Goal: Task Accomplishment & Management: Manage account settings

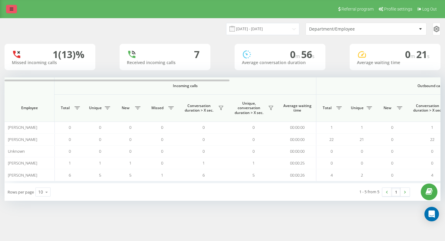
click at [13, 9] on icon at bounding box center [12, 9] width 4 height 4
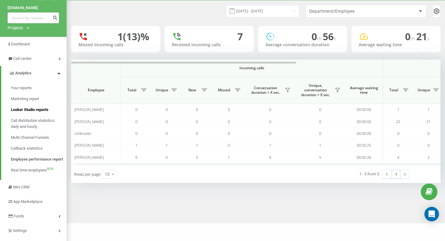
scroll to position [36, 0]
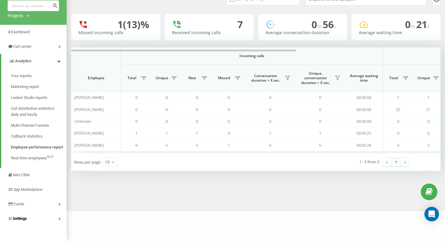
click at [29, 218] on link "Settings" at bounding box center [33, 219] width 67 height 15
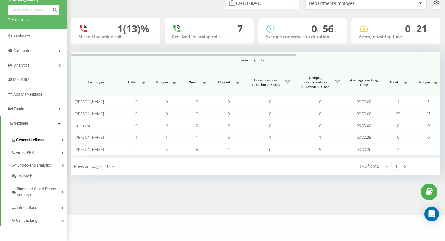
click at [34, 142] on span "General settings" at bounding box center [30, 140] width 28 height 6
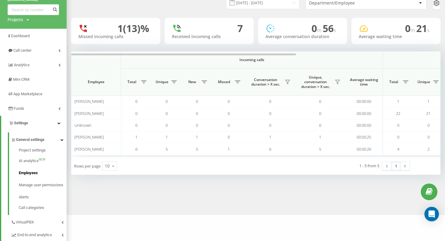
click at [33, 176] on span "Employees" at bounding box center [28, 173] width 19 height 6
click at [28, 173] on span "Employees" at bounding box center [28, 173] width 19 height 6
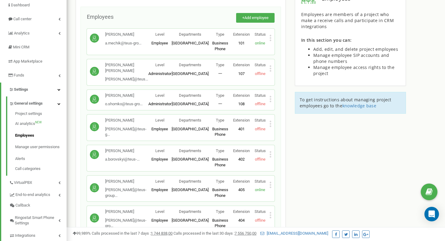
scroll to position [54, 0]
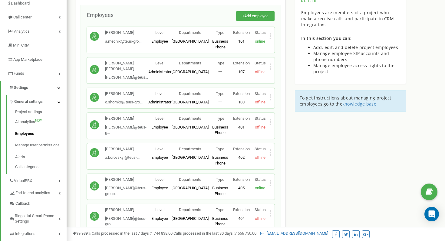
click at [270, 183] on icon at bounding box center [271, 183] width 2 height 2
click at [283, 200] on span "Delete employee" at bounding box center [294, 202] width 32 height 4
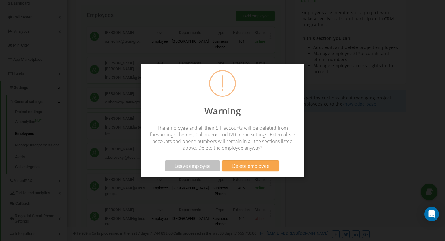
click at [237, 165] on span "Delete employee" at bounding box center [251, 166] width 38 height 6
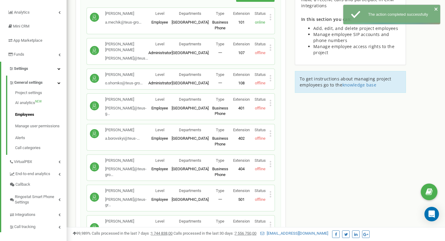
scroll to position [75, 0]
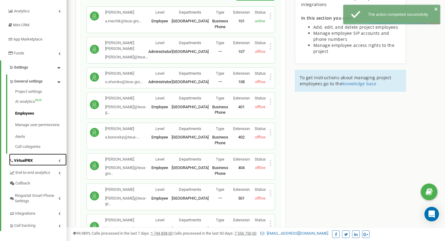
click at [28, 161] on span "VirtualPBX" at bounding box center [23, 161] width 19 height 6
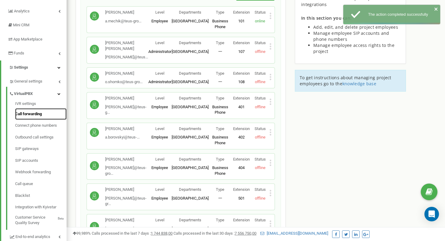
click at [28, 113] on link "Call forwarding" at bounding box center [40, 114] width 51 height 12
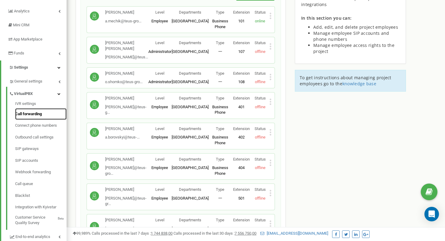
click at [34, 116] on link "Call forwarding" at bounding box center [40, 114] width 51 height 12
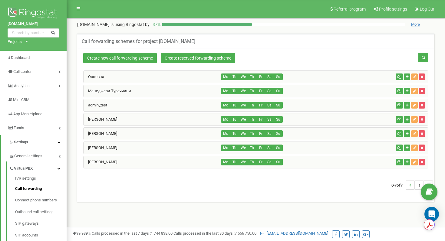
click at [174, 147] on div "Anton Cruz" at bounding box center [153, 148] width 138 height 12
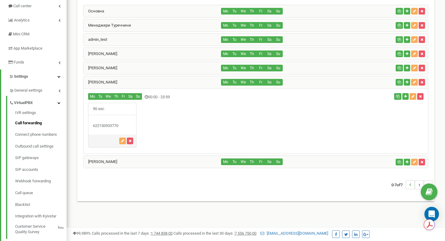
scroll to position [67, 0]
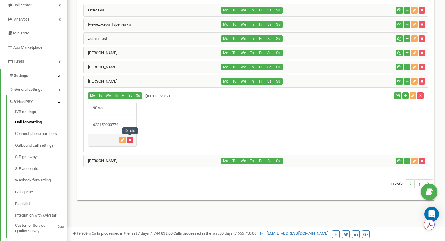
click at [131, 140] on icon "button" at bounding box center [130, 140] width 3 height 4
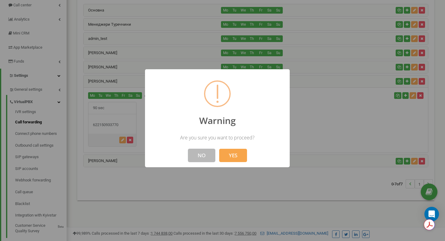
click at [208, 156] on button "NO" at bounding box center [201, 155] width 27 height 13
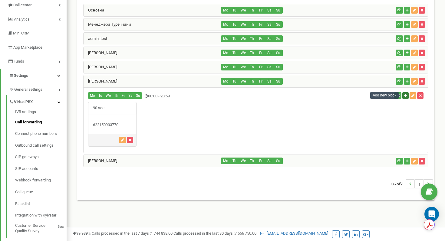
click at [405, 97] on icon "button" at bounding box center [405, 96] width 3 height 4
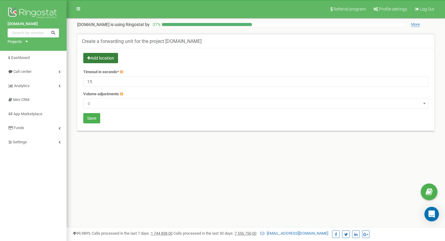
click at [103, 56] on button "Add location" at bounding box center [100, 58] width 35 height 10
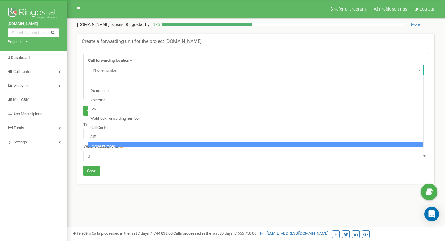
click at [108, 70] on span "Phone number" at bounding box center [255, 70] width 331 height 8
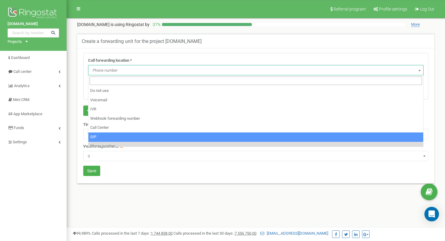
select select "SIP"
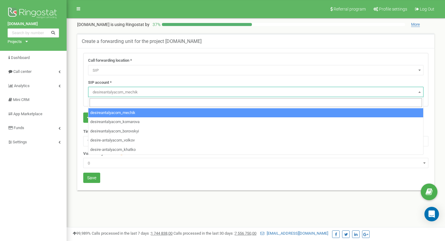
click at [104, 93] on span "desireantalyacom_mechik" at bounding box center [255, 92] width 331 height 8
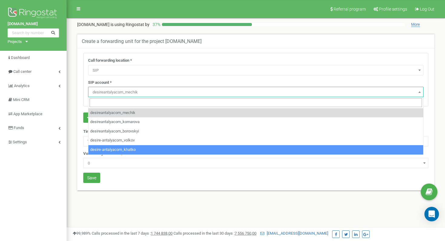
select select "desire-antalyacom_khatko"
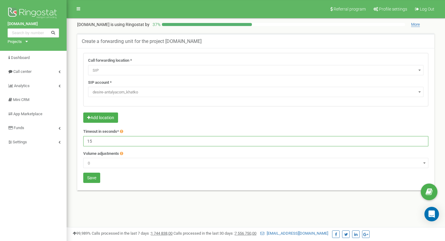
click at [104, 146] on input "15" at bounding box center [255, 141] width 345 height 10
drag, startPoint x: 101, startPoint y: 144, endPoint x: 84, endPoint y: 145, distance: 17.3
click at [84, 145] on input "15" at bounding box center [255, 141] width 345 height 10
type input "1"
type input "90"
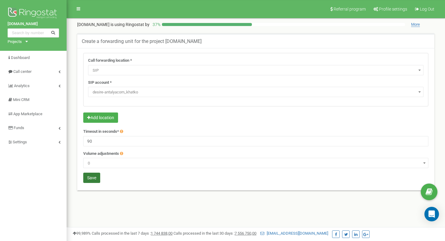
click at [93, 177] on button "Save" at bounding box center [91, 178] width 17 height 10
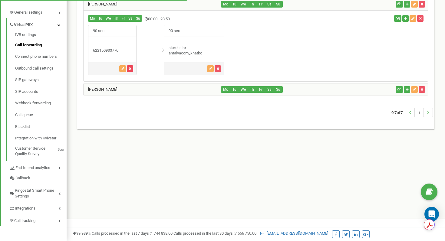
click at [131, 69] on icon "button" at bounding box center [130, 69] width 3 height 4
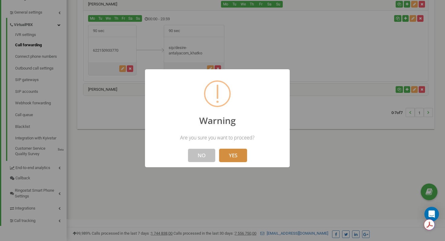
click at [235, 156] on button "YES" at bounding box center [233, 155] width 28 height 13
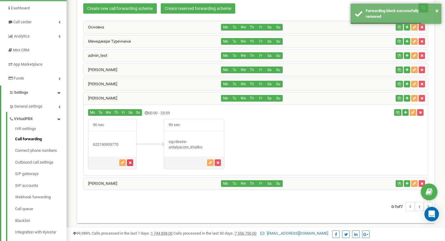
scroll to position [46, 0]
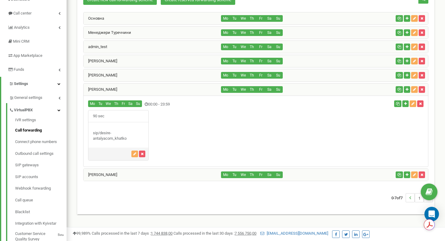
scroll to position [61, 0]
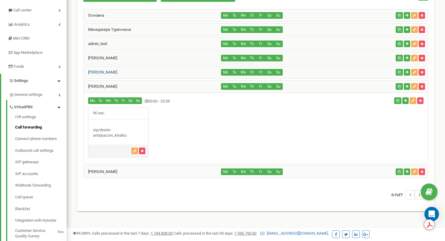
click at [103, 72] on link "Artem Borovskyi" at bounding box center [101, 72] width 34 height 5
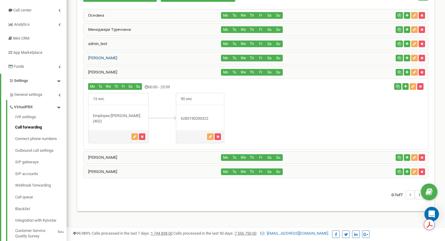
click at [102, 58] on link "[PERSON_NAME]" at bounding box center [101, 58] width 34 height 5
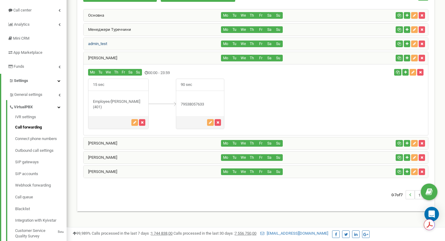
click at [100, 44] on link "admin_test" at bounding box center [96, 43] width 24 height 5
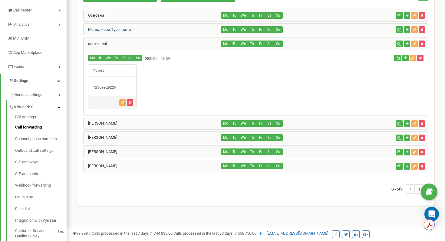
click at [99, 30] on link "Менеджери Туреччини" at bounding box center [108, 29] width 48 height 5
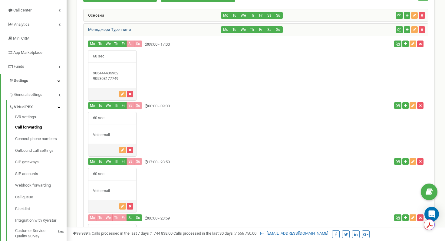
click at [100, 27] on link "Менеджери Туреччини" at bounding box center [108, 29] width 48 height 5
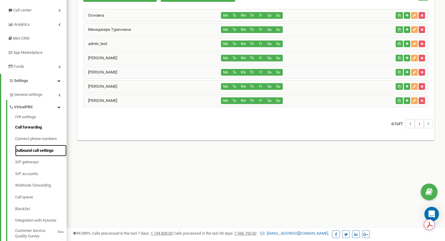
click at [32, 152] on link "Outbound call settings" at bounding box center [40, 151] width 51 height 12
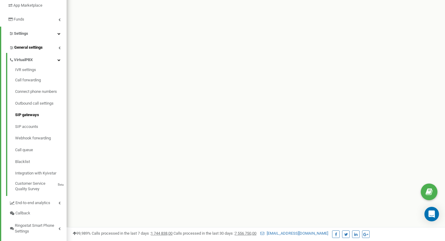
scroll to position [119, 0]
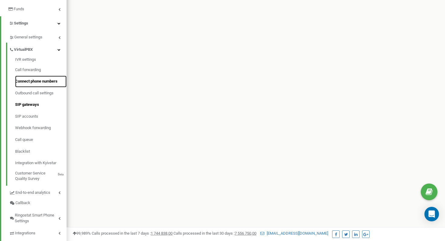
click at [48, 82] on link "Connect phone numbers" at bounding box center [40, 82] width 51 height 12
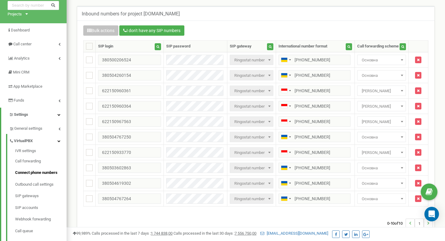
scroll to position [28, 0]
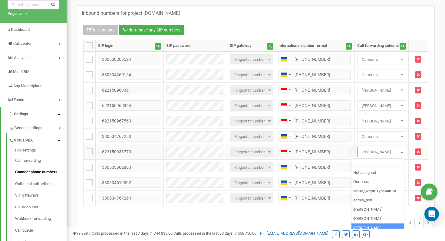
click at [375, 152] on span "[PERSON_NAME]" at bounding box center [381, 152] width 44 height 8
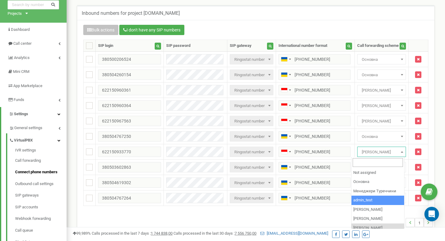
scroll to position [13, 0]
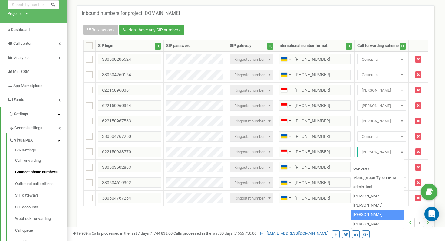
click at [331, 214] on div "0-10 of 10 1" at bounding box center [256, 222] width 354 height 21
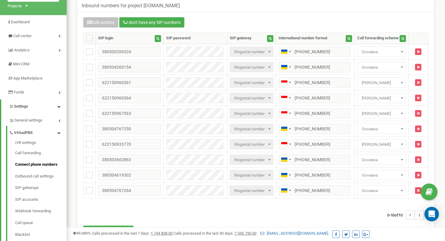
scroll to position [36, 0]
click at [377, 145] on span "Anton Cruz" at bounding box center [381, 144] width 44 height 8
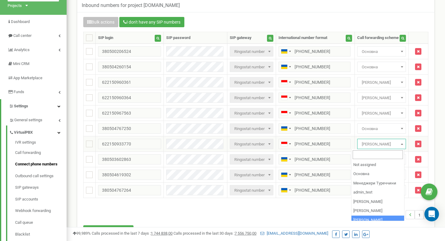
scroll to position [13, 0]
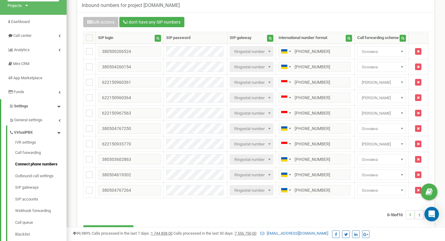
click at [328, 217] on div "0-10 of 10 1" at bounding box center [256, 214] width 354 height 21
click at [32, 155] on link "Call forwarding" at bounding box center [40, 153] width 51 height 12
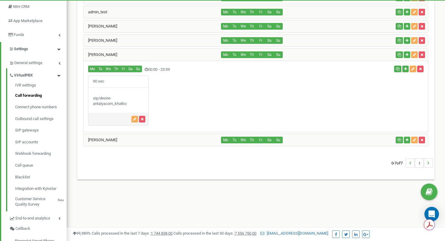
scroll to position [93, 0]
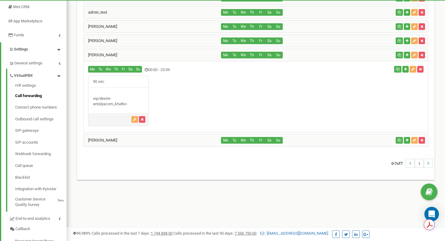
click at [141, 42] on div "[PERSON_NAME]" at bounding box center [153, 41] width 138 height 12
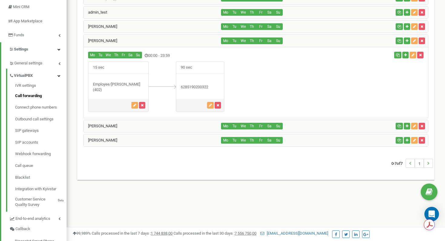
click at [141, 42] on div "[PERSON_NAME]" at bounding box center [153, 41] width 138 height 12
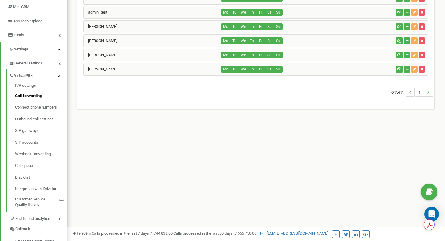
click at [136, 52] on div "[PERSON_NAME]" at bounding box center [153, 55] width 138 height 12
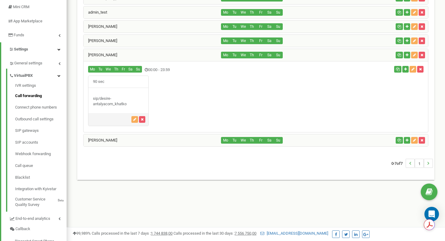
click at [136, 139] on div "[PERSON_NAME]" at bounding box center [153, 140] width 138 height 12
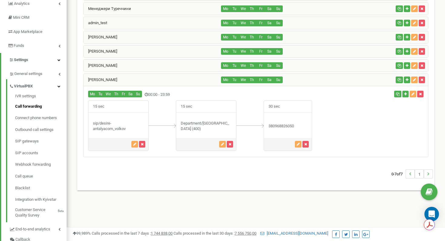
scroll to position [79, 0]
